Goal: Obtain resource: Obtain resource

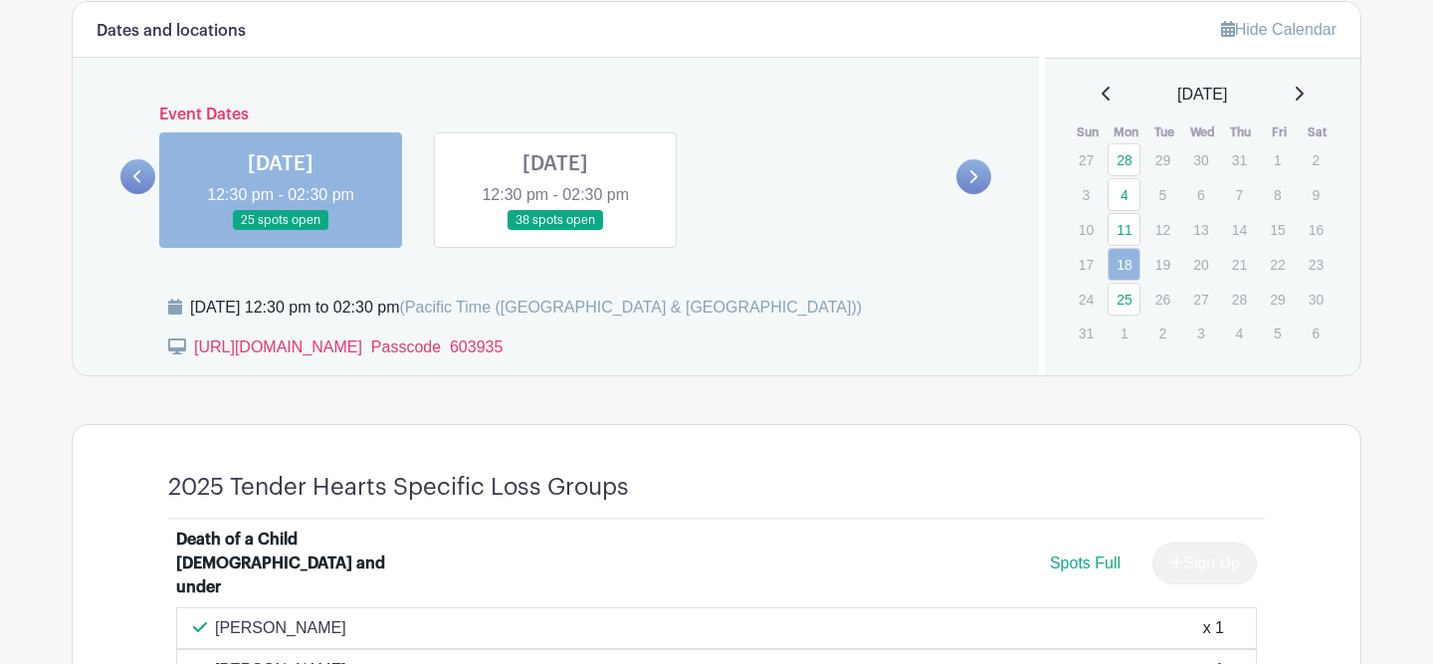
scroll to position [929, 0]
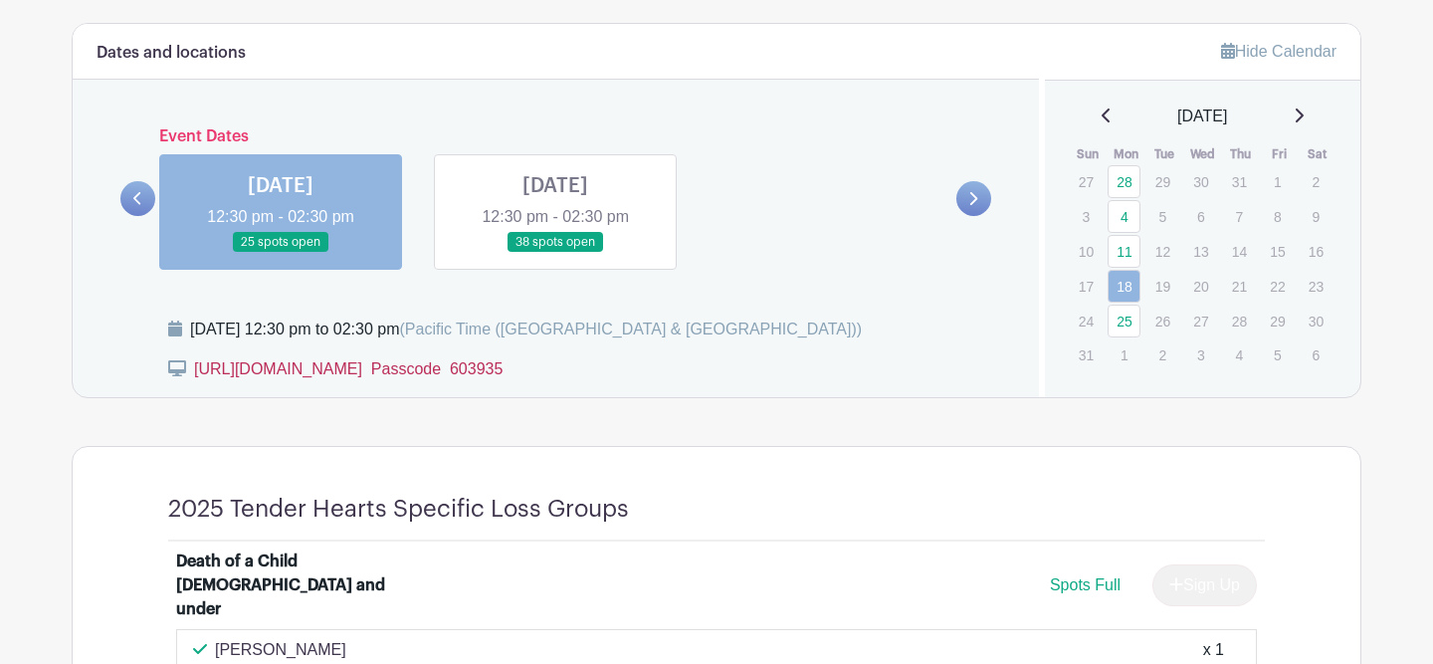
click at [321, 373] on link "[URL][DOMAIN_NAME]  Passcode 603935" at bounding box center [348, 368] width 308 height 17
click at [259, 370] on link "[URL][DOMAIN_NAME]  Passcode 603935" at bounding box center [348, 368] width 308 height 17
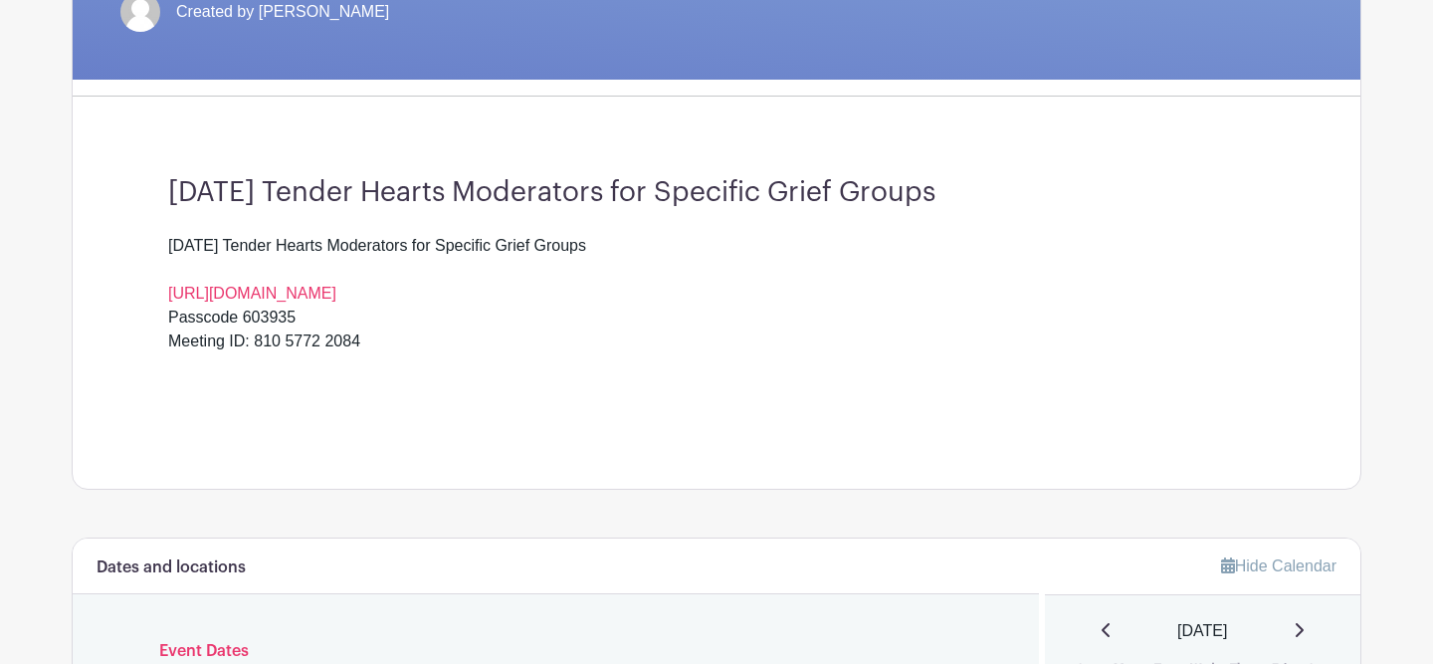
scroll to position [396, 0]
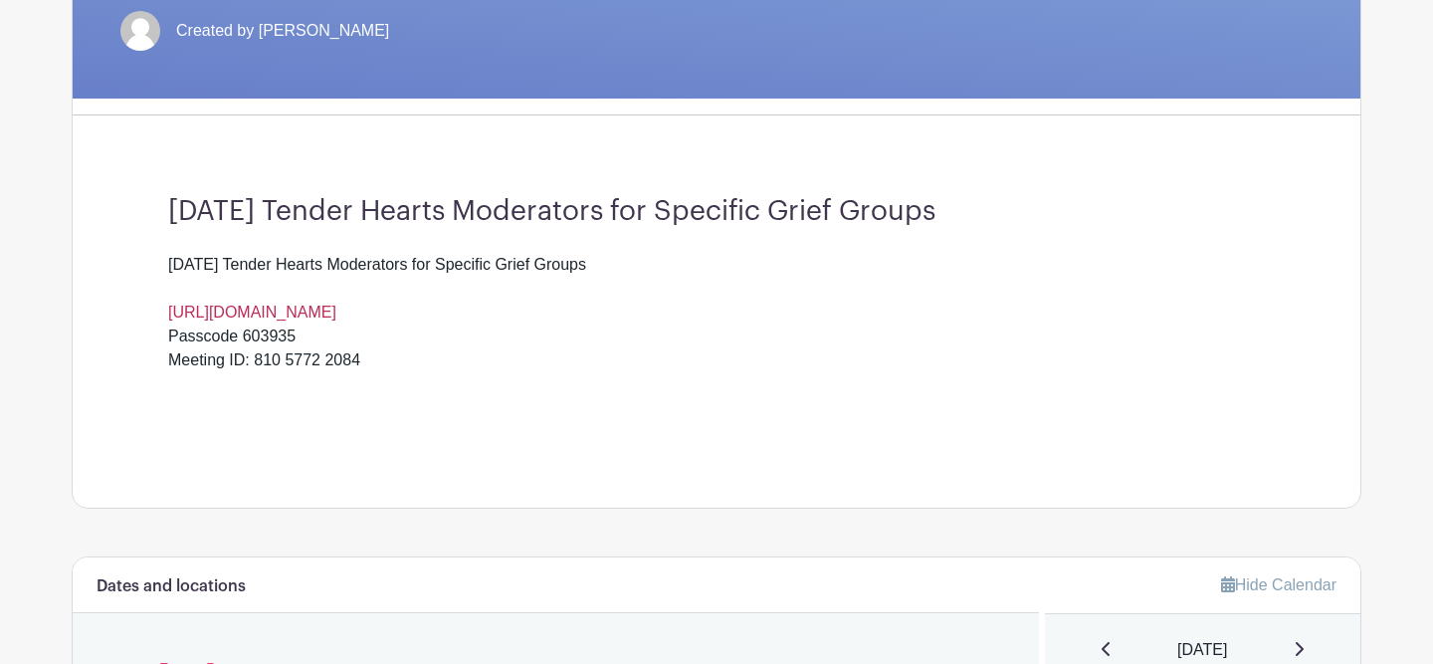
click at [291, 309] on link "[URL][DOMAIN_NAME]" at bounding box center [252, 312] width 168 height 17
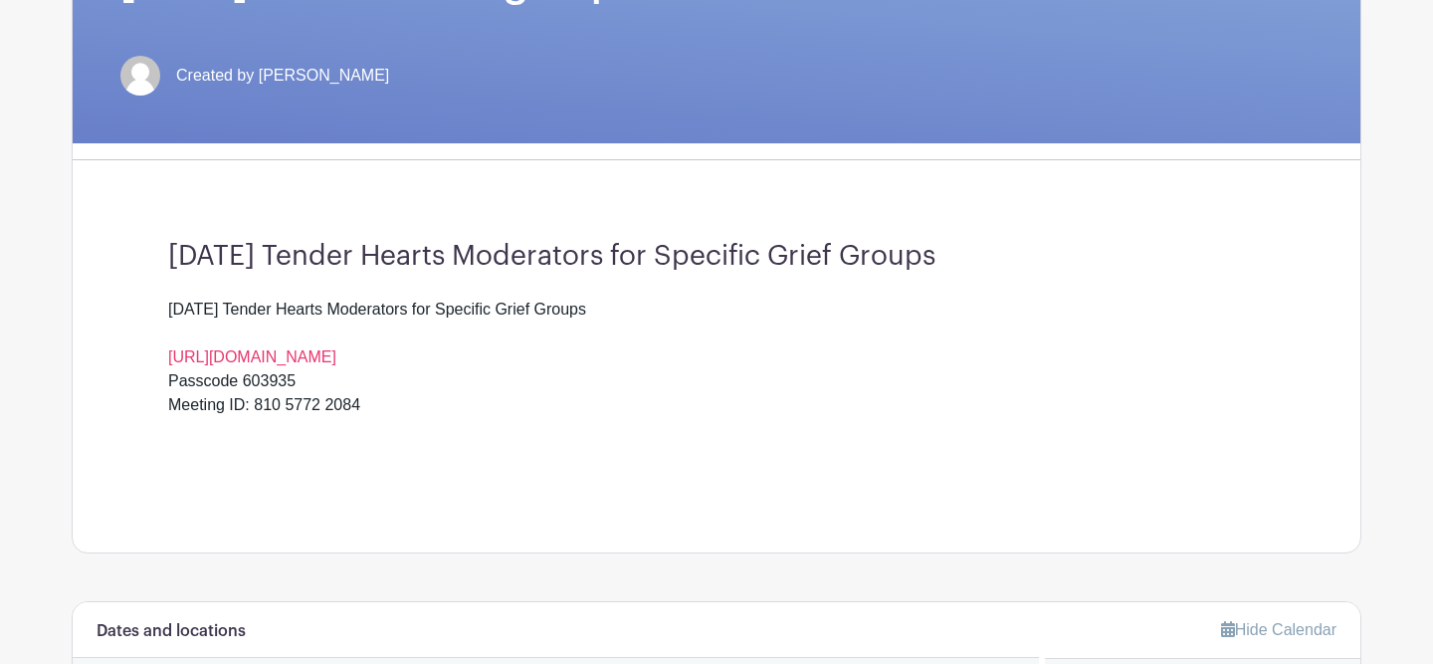
scroll to position [507, 0]
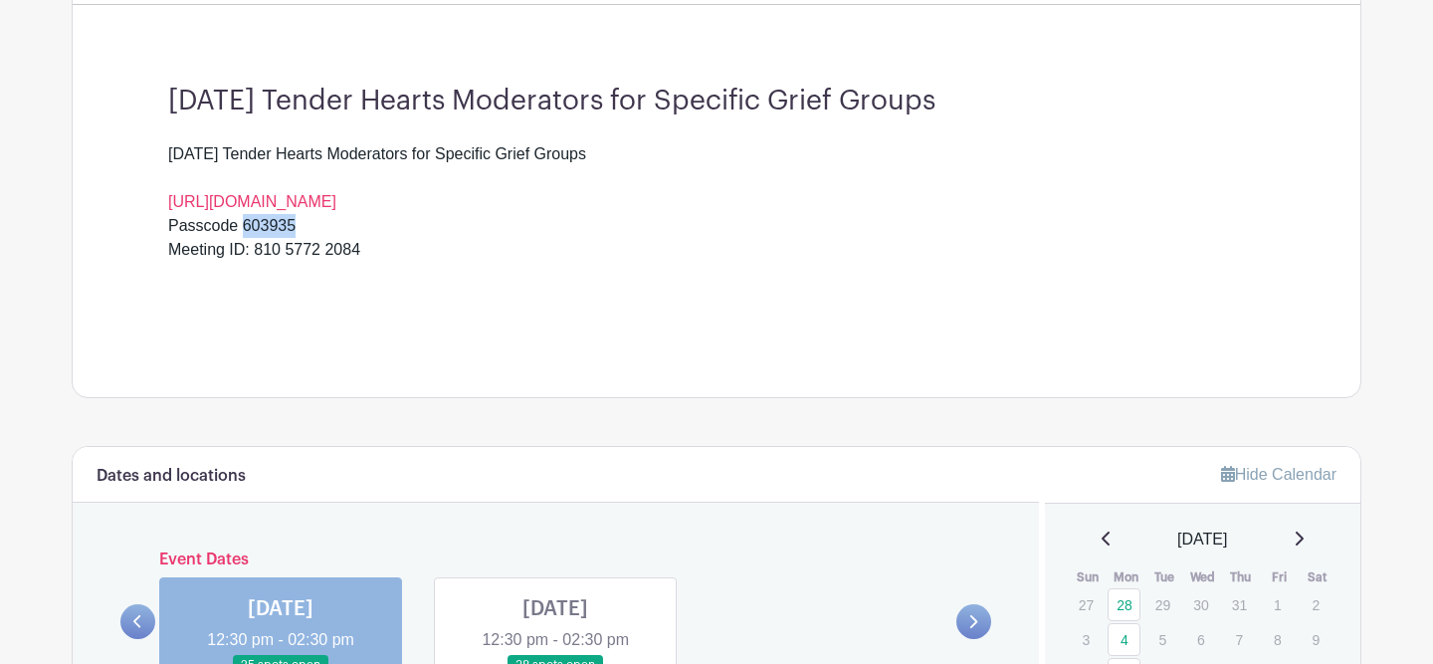
drag, startPoint x: 310, startPoint y: 229, endPoint x: 249, endPoint y: 227, distance: 61.7
click at [249, 228] on div "[DATE] Tender Hearts Moderators for Specific Grief Groups [URL][DOMAIN_NAME] Pa…" at bounding box center [716, 190] width 1097 height 96
copy div "603935"
